Goal: Task Accomplishment & Management: Manage account settings

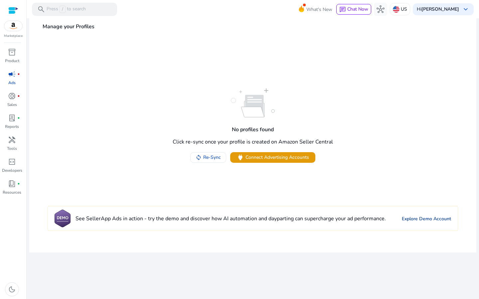
click at [414, 220] on link "Explore Demo Account" at bounding box center [426, 219] width 49 height 7
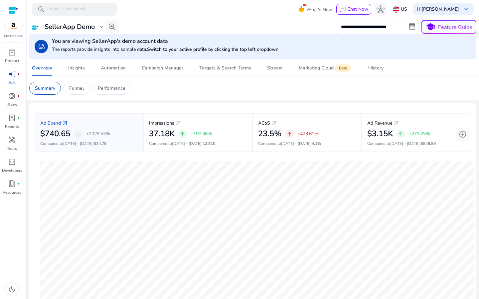
click at [13, 7] on div at bounding box center [13, 11] width 10 height 8
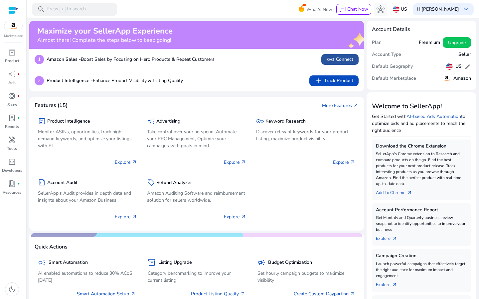
click at [343, 62] on span "link Connect" at bounding box center [340, 60] width 27 height 8
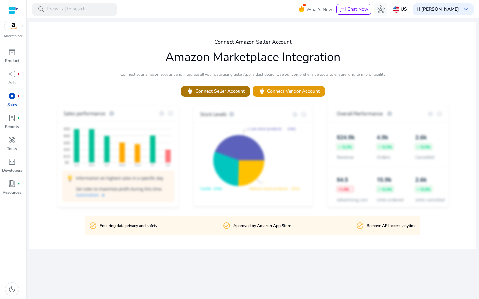
click at [234, 90] on span "power Connect Seller Account" at bounding box center [215, 91] width 59 height 8
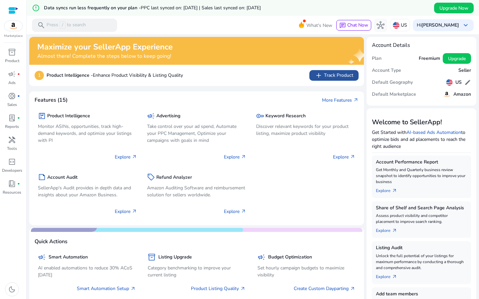
click at [334, 77] on span "add Track Product" at bounding box center [334, 76] width 39 height 8
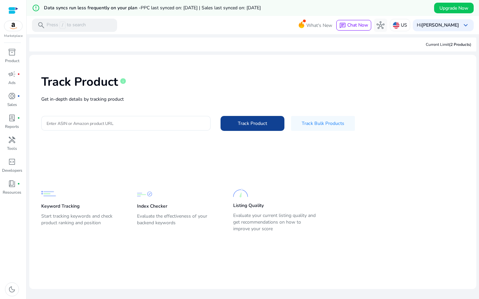
click at [268, 123] on span at bounding box center [253, 123] width 64 height 16
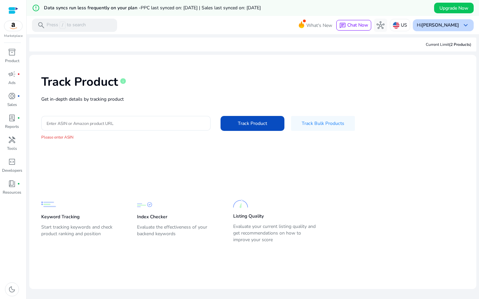
click at [466, 25] on span "keyboard_arrow_down" at bounding box center [466, 25] width 8 height 8
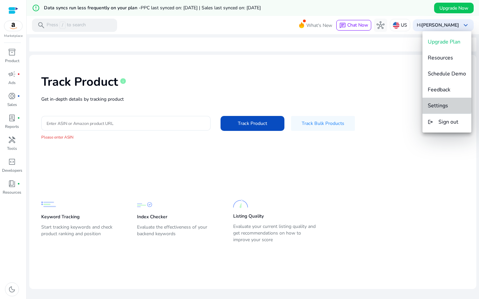
click at [447, 101] on button "Settings" at bounding box center [446, 106] width 49 height 16
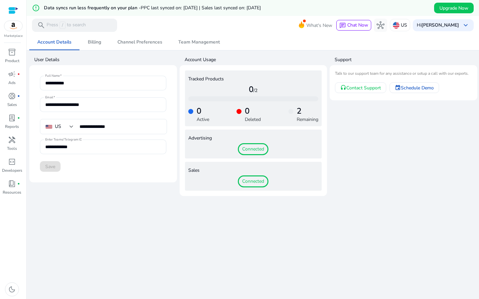
click at [52, 168] on div "Save" at bounding box center [103, 166] width 126 height 11
click at [254, 181] on span "Connected" at bounding box center [253, 182] width 31 height 12
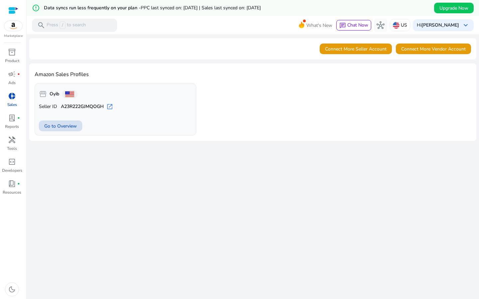
click at [70, 126] on span "Go to Overview" at bounding box center [60, 126] width 33 height 7
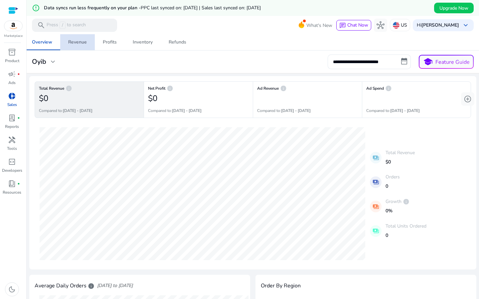
click at [80, 42] on div "Revenue" at bounding box center [77, 42] width 19 height 5
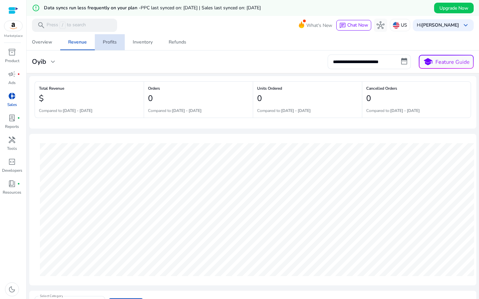
click at [109, 44] on div "Profits" at bounding box center [110, 42] width 14 height 5
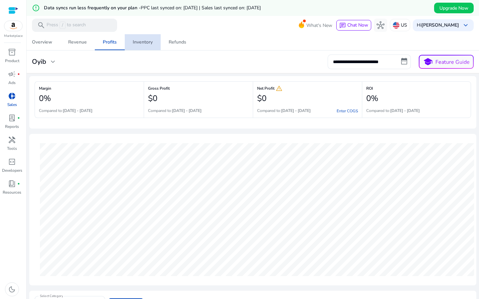
click at [137, 37] on span "Inventory" at bounding box center [143, 42] width 20 height 16
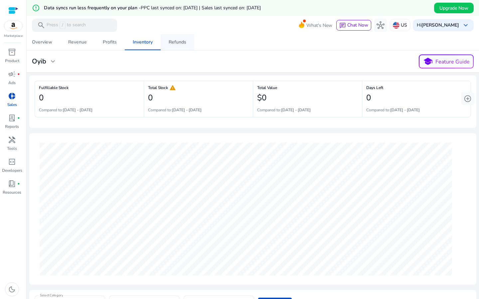
click at [178, 45] on div "Refunds" at bounding box center [178, 42] width 18 height 5
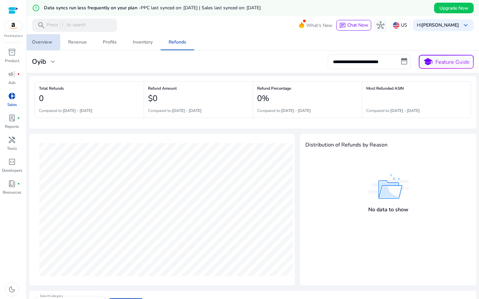
click at [46, 45] on div "Overview" at bounding box center [42, 42] width 20 height 5
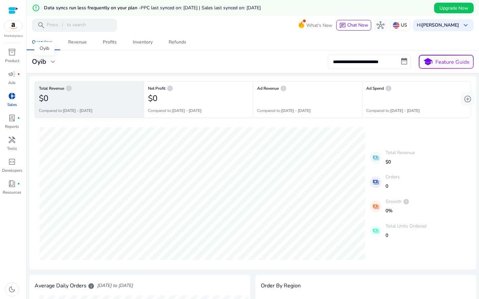
click at [53, 64] on span "expand_more" at bounding box center [53, 62] width 8 height 8
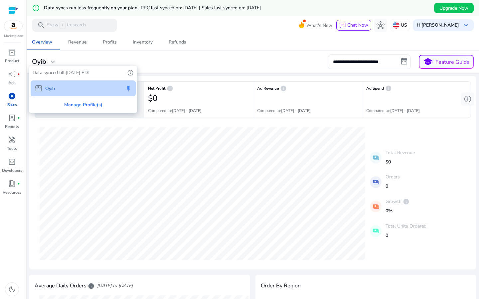
click at [182, 67] on div at bounding box center [239, 149] width 479 height 299
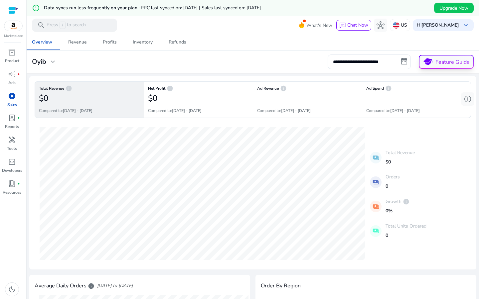
click at [458, 61] on button "school Feature Guide" at bounding box center [446, 62] width 55 height 14
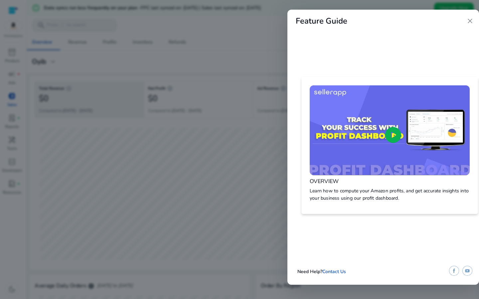
click at [392, 132] on span "play_circle" at bounding box center [393, 134] width 19 height 19
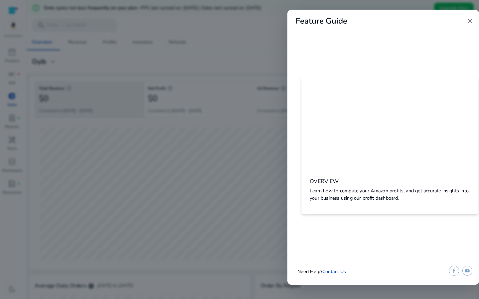
click at [473, 21] on span "close" at bounding box center [470, 21] width 8 height 8
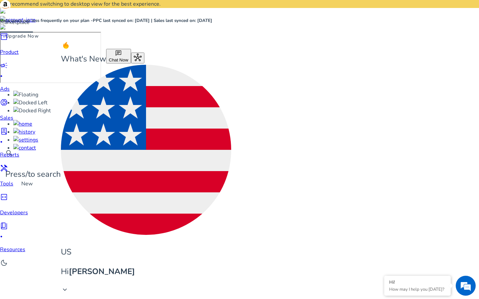
click at [3, 236] on span "fiber_manual_record" at bounding box center [1, 237] width 3 height 3
click at [16, 127] on div "lab_profile fiber_manual_record" at bounding box center [14, 136] width 28 height 18
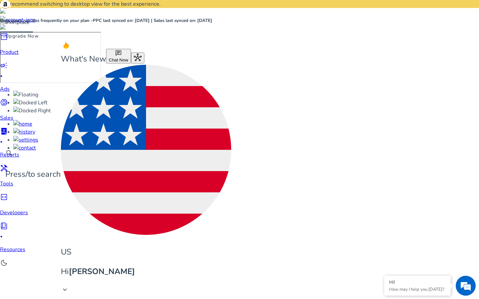
click at [18, 222] on div "book_4 fiber_manual_record" at bounding box center [14, 231] width 28 height 18
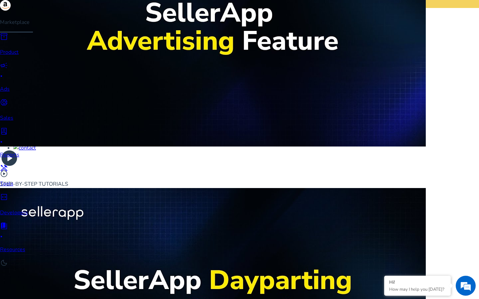
scroll to position [648, 0]
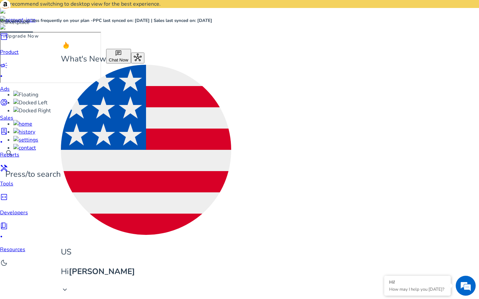
click at [17, 0] on div at bounding box center [16, 0] width 33 height 0
click at [11, 0] on div at bounding box center [16, 0] width 33 height 0
click at [8, 41] on span "inventory_2" at bounding box center [4, 37] width 8 height 8
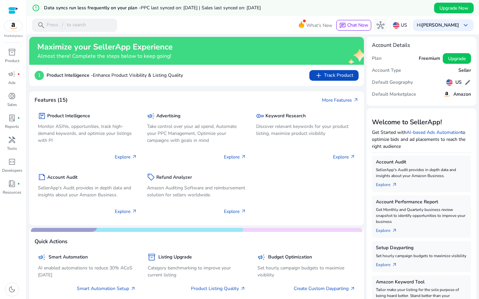
click at [17, 31] on img at bounding box center [13, 26] width 18 height 10
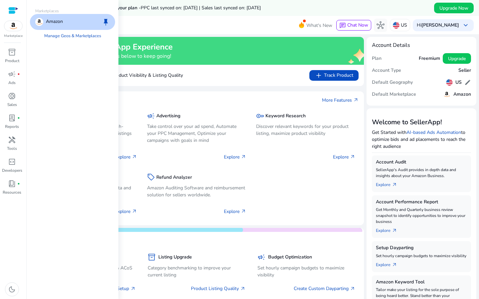
click at [61, 26] on div "Amazon keep" at bounding box center [72, 22] width 85 height 16
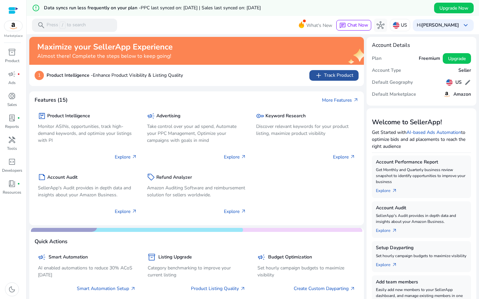
click at [333, 75] on span "add Track Product" at bounding box center [334, 76] width 39 height 8
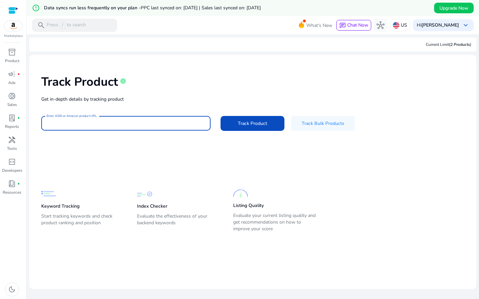
click at [193, 126] on input "Enter ASIN or Amazon product URL" at bounding box center [126, 123] width 159 height 7
click at [126, 124] on input "Enter ASIN or Amazon product URL" at bounding box center [126, 123] width 159 height 7
paste input "**********"
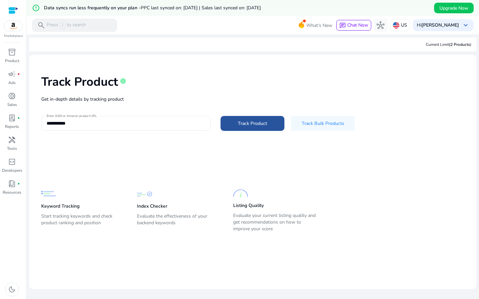
click at [241, 122] on span "Track Product" at bounding box center [252, 123] width 29 height 7
type input "**********"
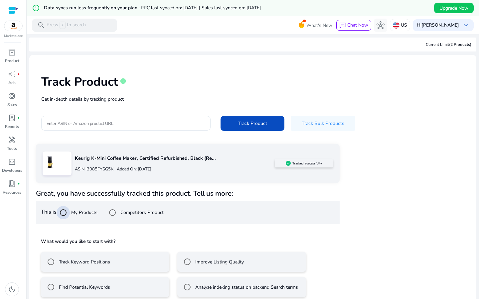
scroll to position [16, 0]
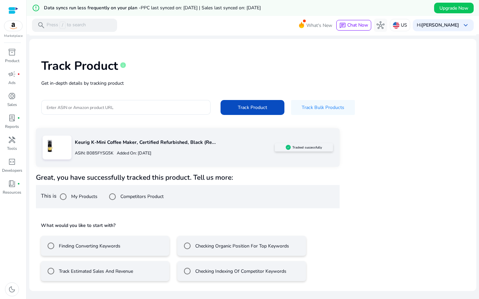
click at [357, 206] on div "Keurig K-Mini Coffee Maker, Certified Refurbished, Black (Re... ASIN: B085FYSG5…" at bounding box center [253, 207] width 434 height 158
click at [364, 225] on div "Keurig K-Mini Coffee Maker, Certified Refurbished, Black (Re... ASIN: B085FYSG5…" at bounding box center [253, 207] width 434 height 158
click at [356, 235] on div "Keurig K-Mini Coffee Maker, Certified Refurbished, Black (Re... ASIN: B085FYSG5…" at bounding box center [253, 207] width 434 height 158
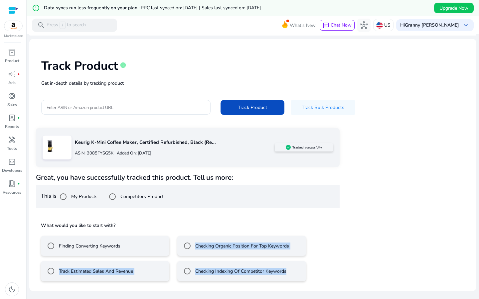
drag, startPoint x: 358, startPoint y: 235, endPoint x: 361, endPoint y: 268, distance: 33.4
click at [361, 268] on div "Keurig K-Mini Coffee Maker, Certified Refurbished, Black (Re... ASIN: B085FYSG5…" at bounding box center [253, 207] width 434 height 158
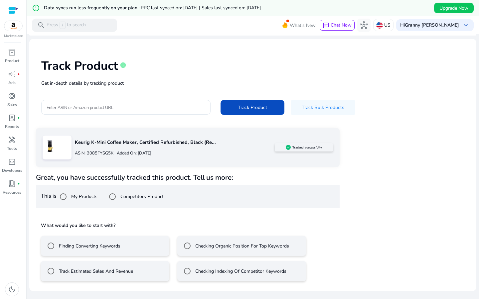
click at [361, 268] on div "Keurig K-Mini Coffee Maker, Certified Refurbished, Black (Re... ASIN: B085FYSG5…" at bounding box center [253, 207] width 434 height 158
click at [362, 265] on div "Keurig K-Mini Coffee Maker, Certified Refurbished, Black (Re... ASIN: B085FYSG5…" at bounding box center [253, 207] width 434 height 158
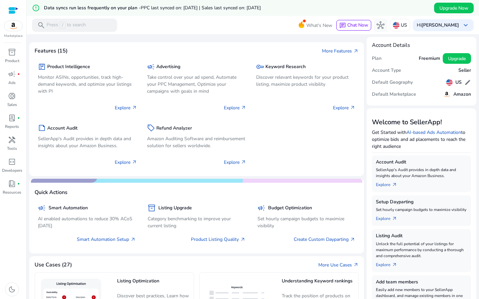
click at [329, 157] on div "package Product Intelligence Monitor ASINs, opportunities, track high-demand ke…" at bounding box center [197, 113] width 324 height 116
click at [368, 23] on span "Chat Now" at bounding box center [357, 25] width 21 height 6
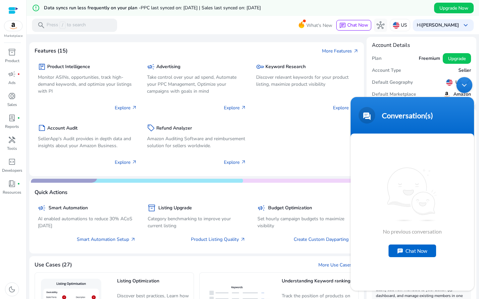
click at [415, 246] on div "Chat Now" at bounding box center [413, 251] width 48 height 13
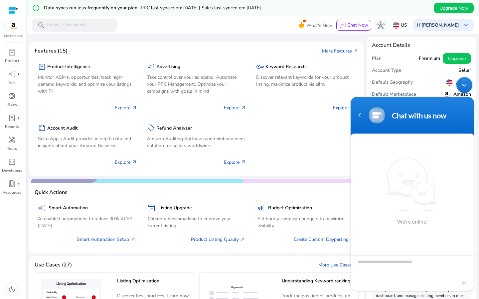
click at [411, 272] on textarea "Type your message and hit 'Enter'" at bounding box center [412, 266] width 123 height 23
type textarea "**********"
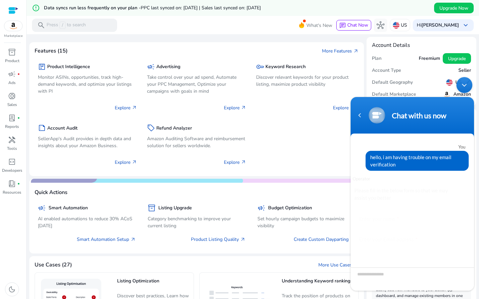
scroll to position [38, 0]
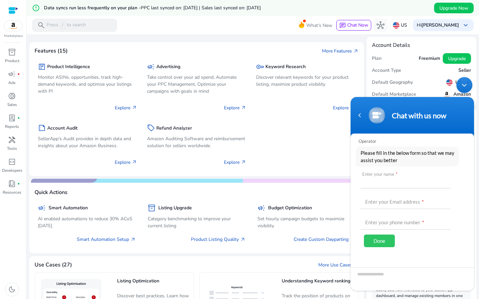
click at [418, 187] on input "text" at bounding box center [406, 181] width 90 height 16
type input "*****"
click at [424, 202] on input "**********" at bounding box center [406, 201] width 90 height 16
type input "*"
click at [406, 210] on div "***** Enter your name * Enter your Email address * Enter your phone number * Do…" at bounding box center [408, 213] width 94 height 80
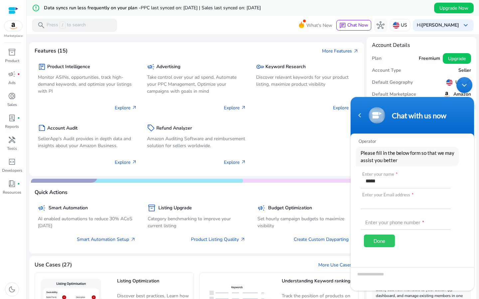
click at [406, 200] on input "text" at bounding box center [406, 201] width 90 height 16
click at [407, 182] on input "*****" at bounding box center [406, 181] width 90 height 16
type input "*"
click at [413, 180] on input "text" at bounding box center [406, 181] width 90 height 16
type input "*****"
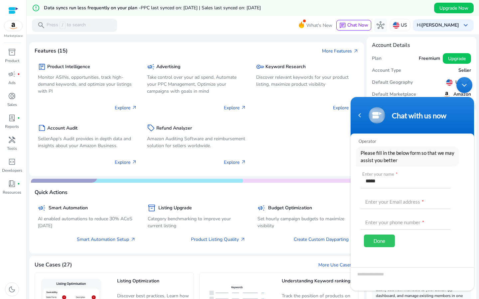
type input "**********"
click at [400, 182] on input "*****" at bounding box center [406, 181] width 90 height 16
click at [384, 182] on input "**********" at bounding box center [406, 181] width 90 height 16
type input "**********"
click at [434, 242] on div "**********" at bounding box center [408, 213] width 94 height 80
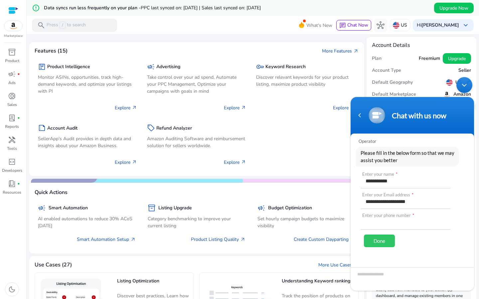
click at [414, 224] on input "text" at bounding box center [406, 222] width 90 height 16
type input "**********"
click at [382, 243] on div "Done" at bounding box center [379, 241] width 31 height 13
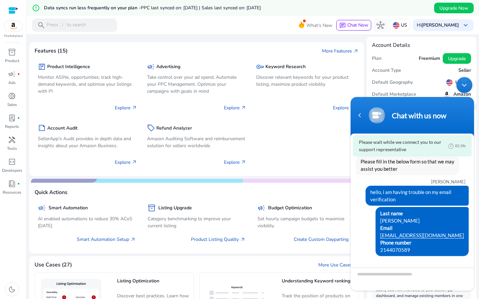
click at [279, 262] on div "Use Cases (27) More Use Cases arrow_outward" at bounding box center [197, 265] width 324 height 7
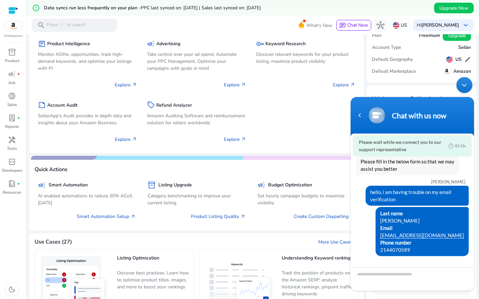
scroll to position [0, 0]
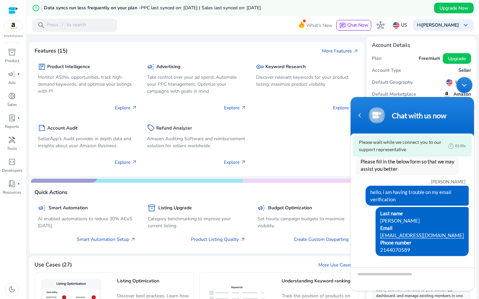
click at [394, 45] on h4 "Account Details" at bounding box center [421, 45] width 99 height 6
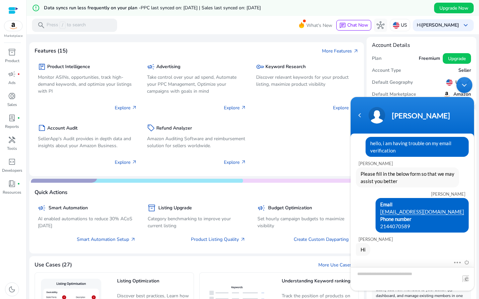
scroll to position [28, 0]
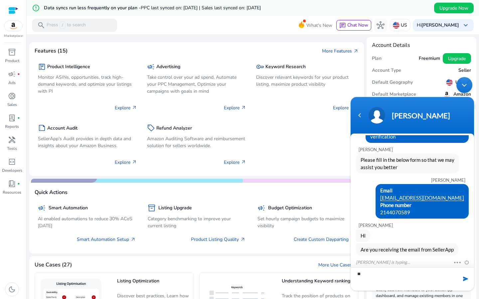
type textarea "***"
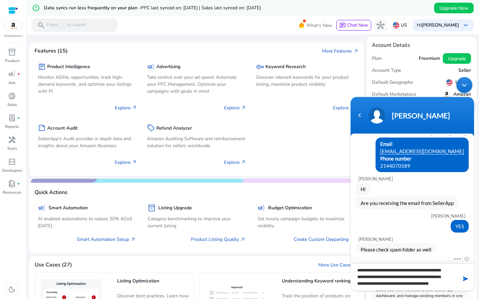
scroll to position [0, 0]
type textarea "**********"
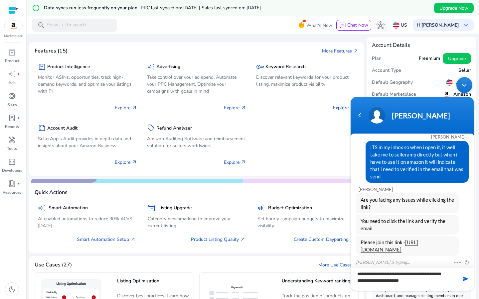
scroll to position [222, 0]
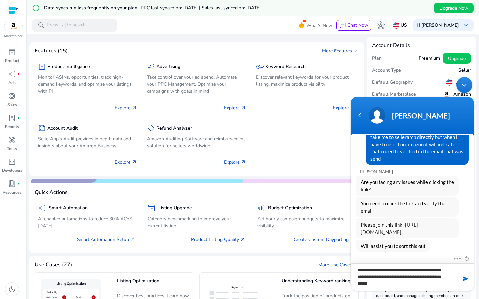
type textarea "**********"
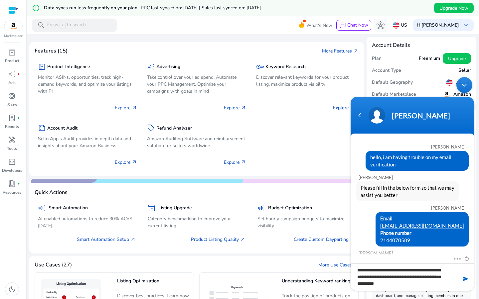
scroll to position [222, 0]
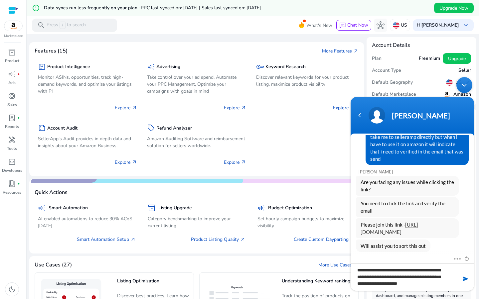
type textarea "**********"
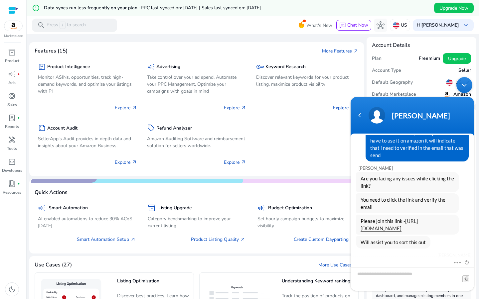
scroll to position [259, 0]
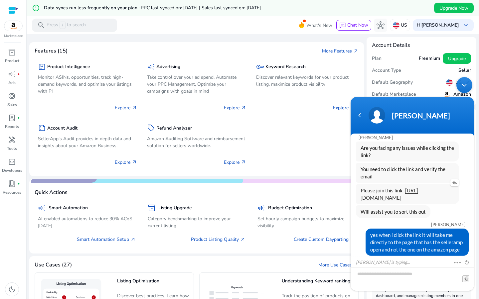
click at [382, 194] on span "Please join this link - [URL][DOMAIN_NAME]" at bounding box center [408, 194] width 94 height 15
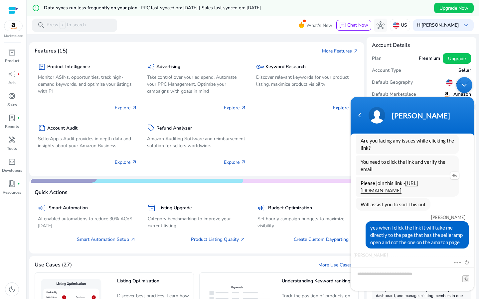
scroll to position [290, 0]
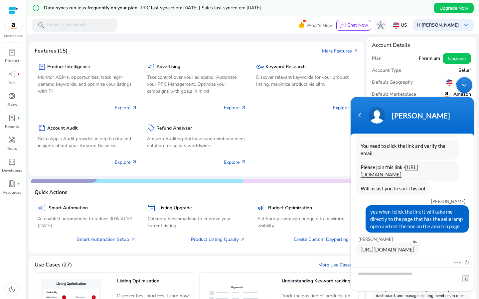
click at [381, 247] on link "[URL][DOMAIN_NAME]" at bounding box center [388, 250] width 54 height 6
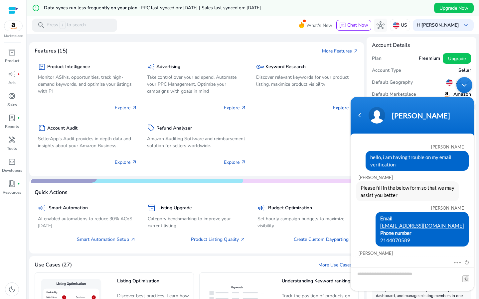
scroll to position [290, 0]
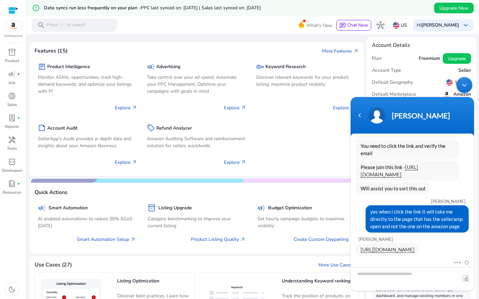
click at [238, 193] on div "Quick Actions" at bounding box center [197, 190] width 324 height 12
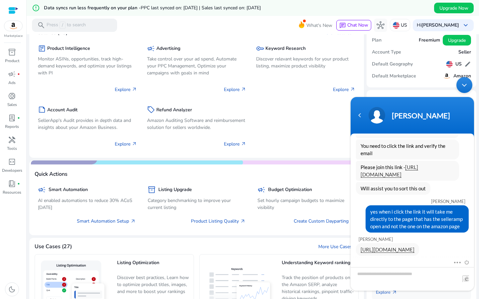
scroll to position [0, 0]
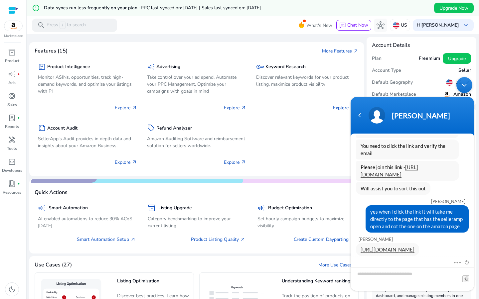
click at [309, 142] on div "package Product Intelligence Monitor ASINs, opportunities, track high-demand ke…" at bounding box center [197, 113] width 324 height 116
click at [359, 114] on div "Navigation go back" at bounding box center [360, 115] width 10 height 10
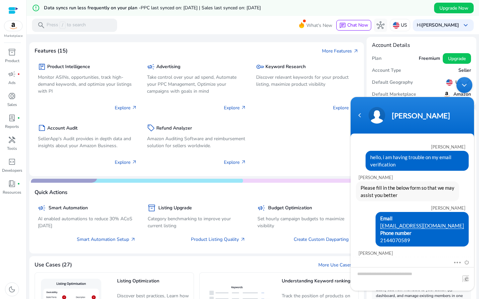
scroll to position [290, 0]
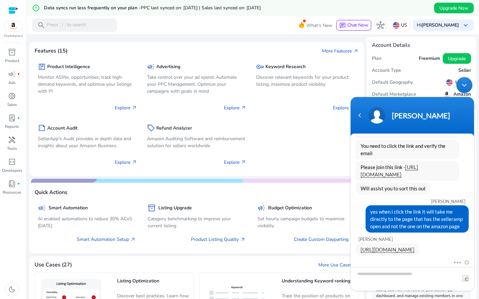
click at [302, 166] on div "package Product Intelligence Monitor ASINs, opportunities, track high-demand ke…" at bounding box center [197, 113] width 324 height 116
click at [13, 11] on div at bounding box center [13, 11] width 10 height 8
